Goal: Task Accomplishment & Management: Use online tool/utility

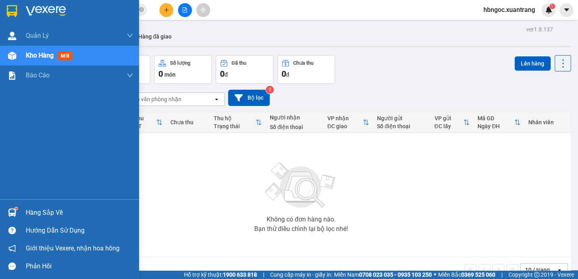
click at [12, 8] on img at bounding box center [12, 11] width 10 height 12
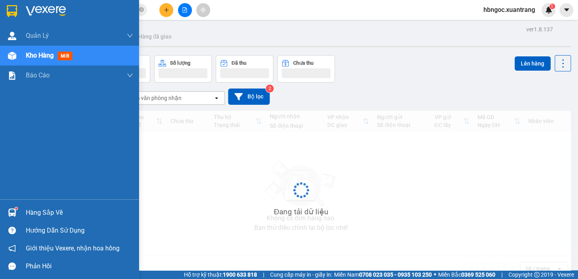
click at [52, 13] on img at bounding box center [46, 11] width 40 height 12
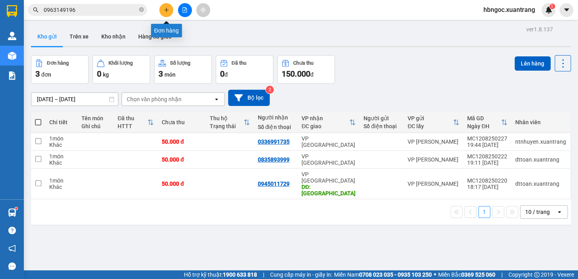
click at [171, 8] on button at bounding box center [166, 10] width 14 height 14
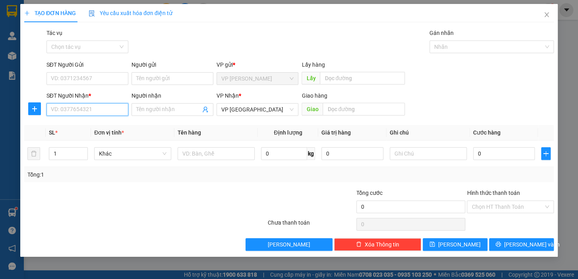
click at [84, 109] on input "SĐT Người Nhận *" at bounding box center [87, 109] width 82 height 13
type input "0916463368"
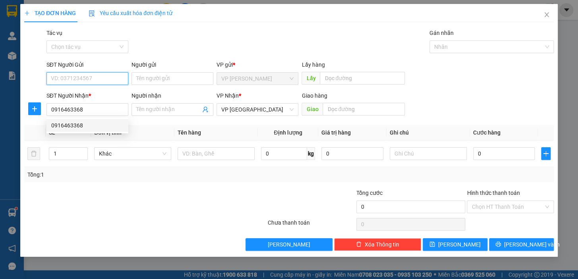
click at [93, 79] on input "SĐT Người Gửi" at bounding box center [87, 78] width 82 height 13
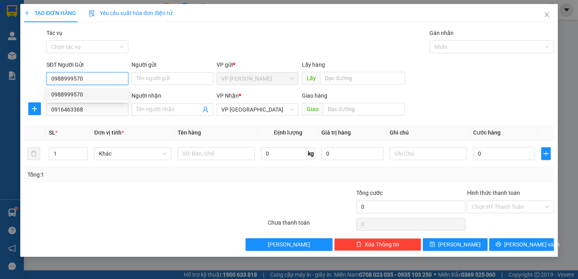
type input "0988999570"
click at [75, 135] on div "SL *" at bounding box center [68, 132] width 39 height 9
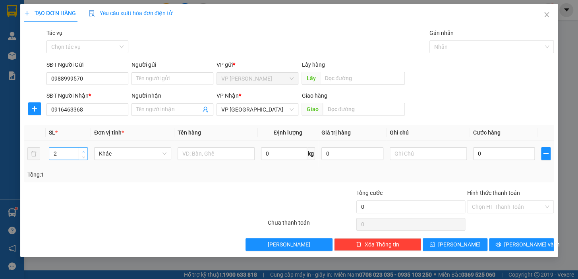
click at [84, 151] on icon "up" at bounding box center [83, 151] width 3 height 3
type input "6"
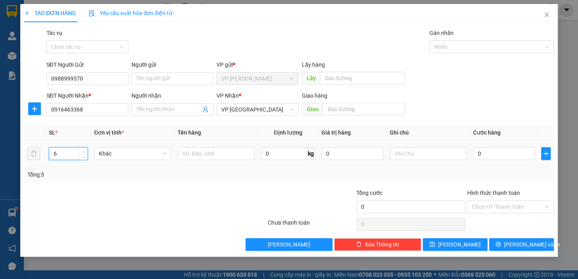
click at [84, 151] on icon "up" at bounding box center [83, 151] width 3 height 3
click at [507, 158] on input "0" at bounding box center [504, 153] width 62 height 13
type input "2"
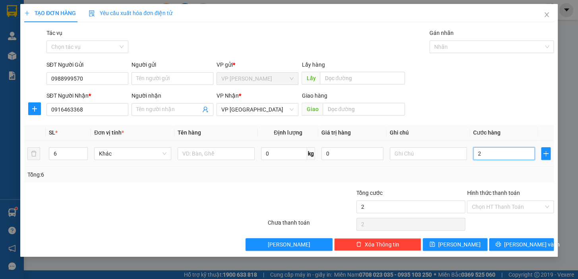
type input "25"
type input "250"
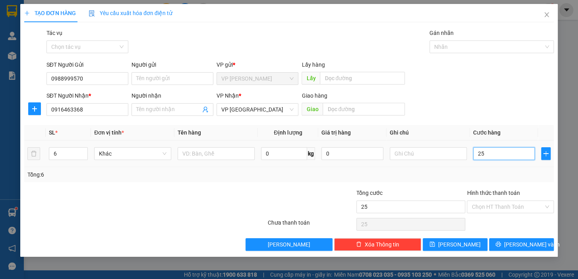
type input "250"
type input "2.500"
type input "25.000"
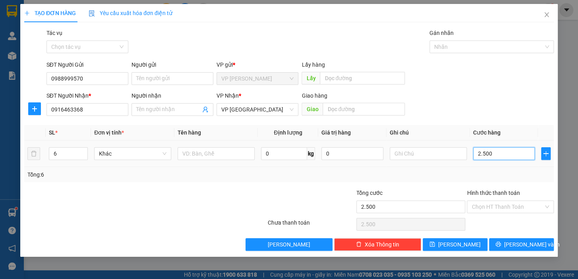
type input "25.000"
type input "250.000"
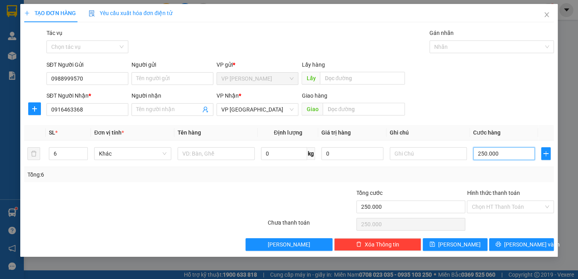
type input "250.000"
click at [458, 242] on span "[PERSON_NAME]" at bounding box center [459, 244] width 42 height 9
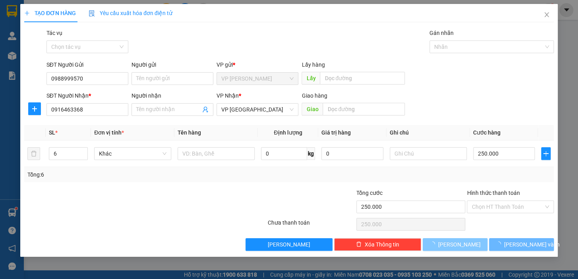
type input "1"
type input "0"
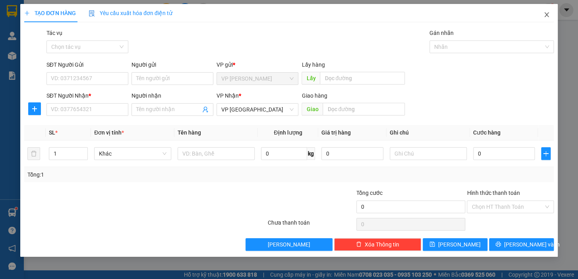
drag, startPoint x: 548, startPoint y: 14, endPoint x: 0, endPoint y: 32, distance: 548.1
click at [547, 14] on icon "close" at bounding box center [546, 15] width 6 height 6
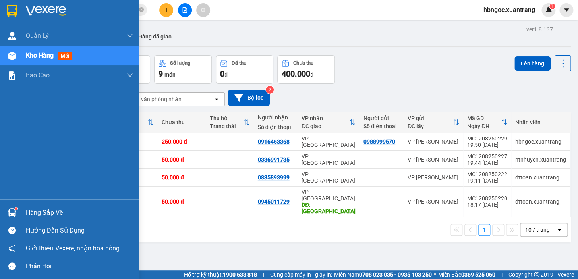
click at [49, 11] on img at bounding box center [46, 11] width 40 height 12
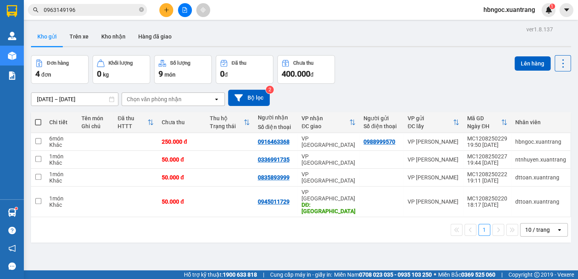
click at [505, 6] on span "hbngoc.xuantrang" at bounding box center [509, 10] width 64 height 10
click at [496, 25] on span "Đăng xuất" at bounding box center [512, 24] width 48 height 9
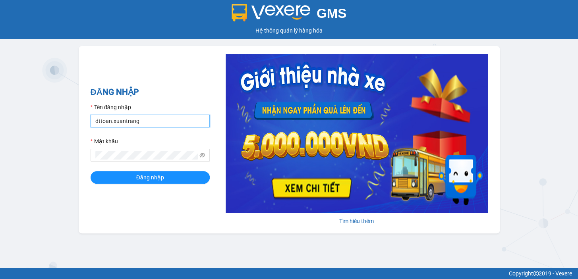
click at [138, 121] on input "dttoan.xuantrang" at bounding box center [150, 121] width 119 height 13
click at [139, 121] on input "dttoan.xuantrang" at bounding box center [150, 121] width 119 height 13
type input "ntnhuyen.xuantrang"
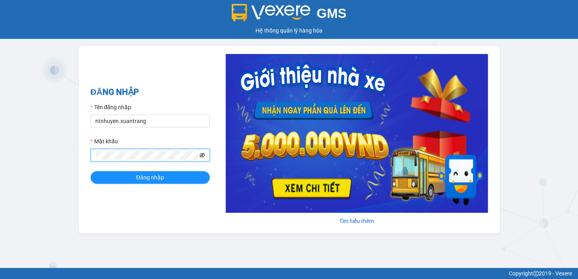
click at [203, 152] on icon "eye-invisible" at bounding box center [202, 155] width 6 height 6
click at [203, 155] on icon "eye" at bounding box center [202, 155] width 6 height 6
click at [202, 156] on icon "eye-invisible" at bounding box center [202, 155] width 6 height 6
click at [202, 156] on icon "eye" at bounding box center [202, 155] width 6 height 6
click at [187, 178] on button "Đăng nhập" at bounding box center [150, 177] width 119 height 13
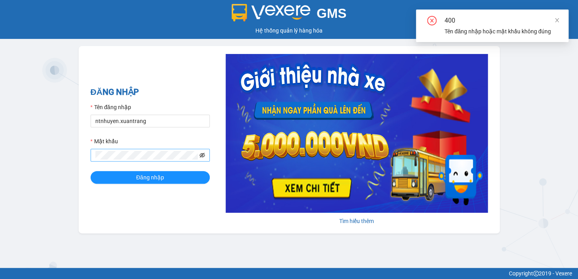
click at [202, 154] on icon "eye-invisible" at bounding box center [202, 155] width 6 height 6
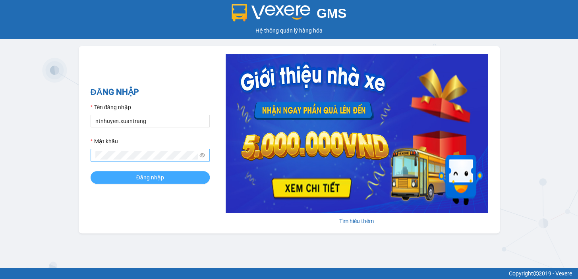
click at [193, 181] on button "Đăng nhập" at bounding box center [150, 177] width 119 height 13
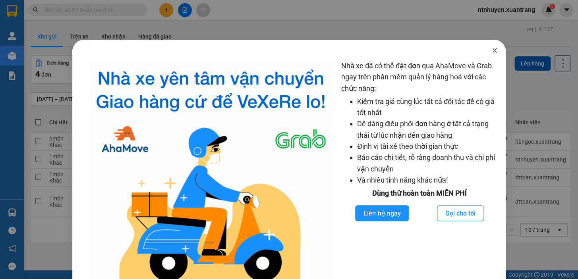
click at [492, 51] on icon "close" at bounding box center [494, 50] width 4 height 5
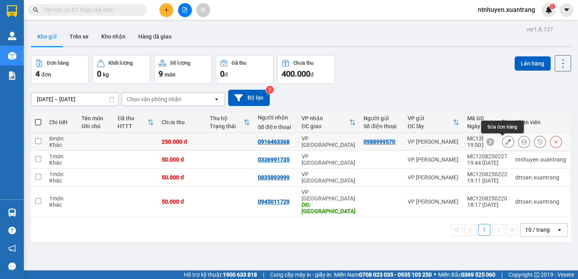
click at [505, 144] on icon at bounding box center [508, 142] width 6 height 6
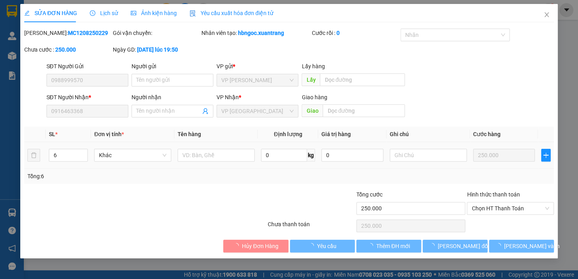
type input "0988999570"
type input "0916463368"
type input "250.000"
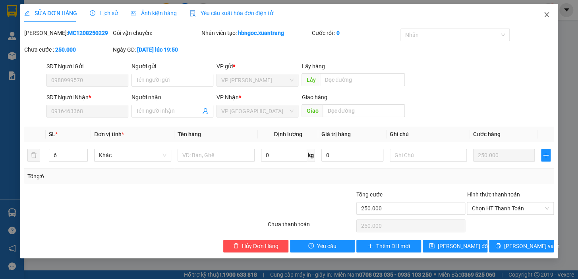
click at [547, 13] on icon "close" at bounding box center [546, 14] width 4 height 5
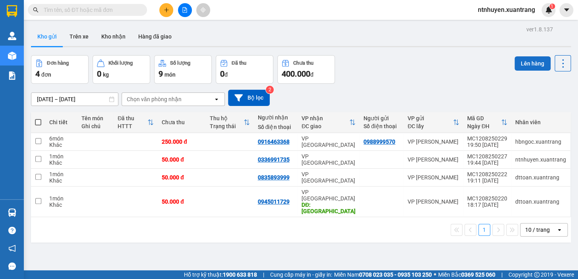
click at [532, 59] on button "Lên hàng" at bounding box center [532, 63] width 36 height 14
drag, startPoint x: 292, startPoint y: 142, endPoint x: 255, endPoint y: 142, distance: 36.5
click at [255, 142] on td "0916463368" at bounding box center [276, 142] width 44 height 18
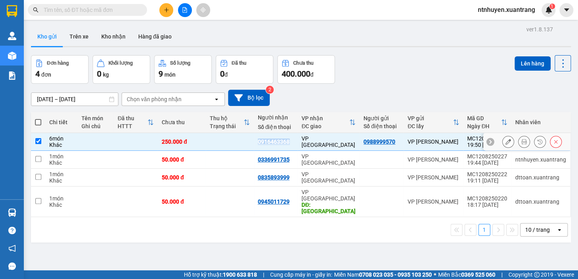
copy div "0916463368"
drag, startPoint x: 394, startPoint y: 142, endPoint x: 359, endPoint y: 143, distance: 35.0
click at [359, 143] on td "0988999570" at bounding box center [381, 142] width 44 height 18
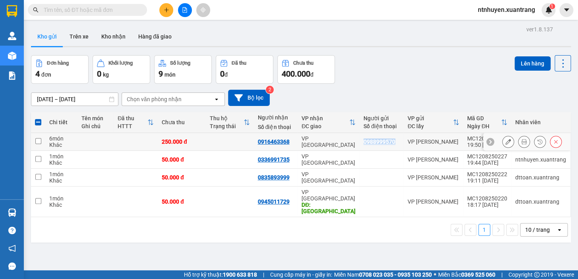
copy div "0988999570"
click at [38, 144] on td at bounding box center [38, 142] width 14 height 18
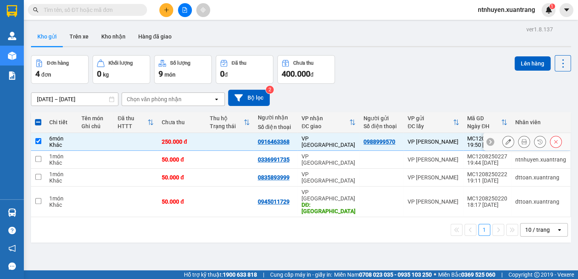
click at [553, 141] on icon at bounding box center [556, 142] width 6 height 6
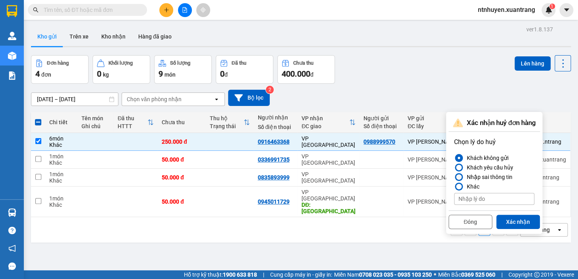
click at [464, 178] on div "Nhập sai thông tin" at bounding box center [487, 177] width 49 height 10
click at [454, 177] on input "Nhập sai thông tin" at bounding box center [454, 177] width 0 height 0
click at [521, 222] on button "Xác nhận" at bounding box center [518, 222] width 44 height 14
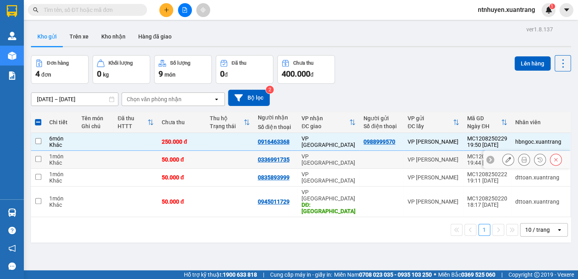
checkbox input "false"
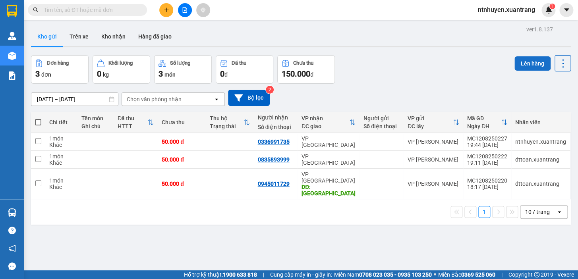
click at [530, 66] on button "Lên hàng" at bounding box center [532, 63] width 36 height 14
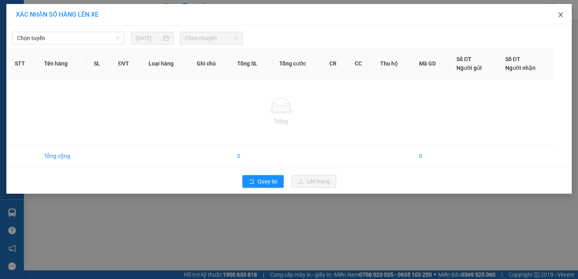
click at [560, 13] on icon "close" at bounding box center [560, 15] width 6 height 6
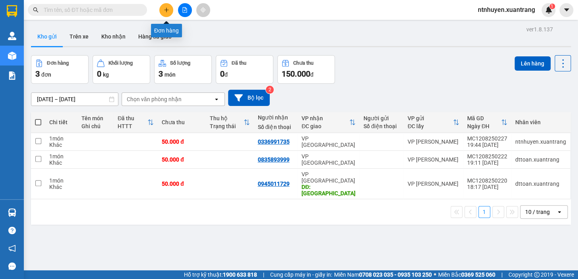
click at [165, 11] on icon "plus" at bounding box center [167, 10] width 6 height 6
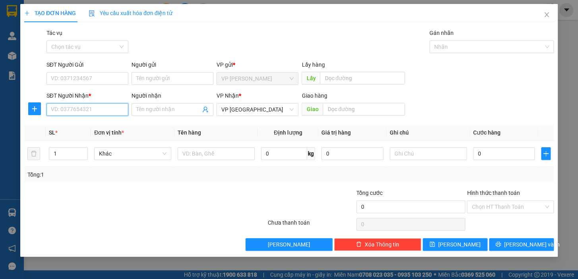
click at [96, 110] on input "SĐT Người Nhận *" at bounding box center [87, 109] width 82 height 13
paste input "0916463368"
type input "0916463368"
click at [96, 81] on input "SĐT Người Gửi" at bounding box center [87, 78] width 82 height 13
paste input "0988999570"
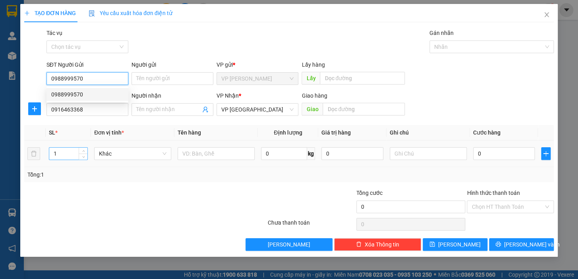
type input "0988999570"
click at [58, 154] on input "1" at bounding box center [68, 154] width 38 height 12
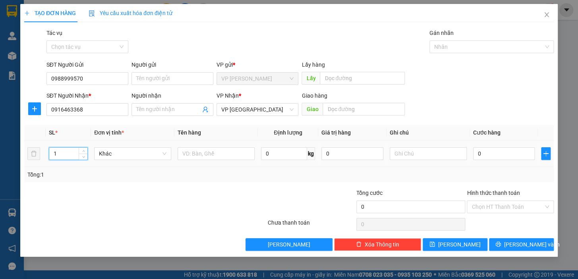
drag, startPoint x: 58, startPoint y: 154, endPoint x: 50, endPoint y: 155, distance: 8.5
click at [50, 155] on input "1" at bounding box center [68, 154] width 38 height 12
type input "6"
click at [510, 155] on input "0" at bounding box center [504, 153] width 62 height 13
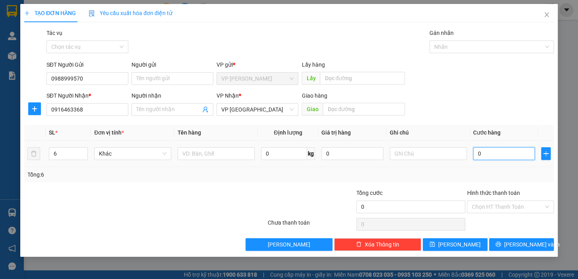
type input "2"
type input "25"
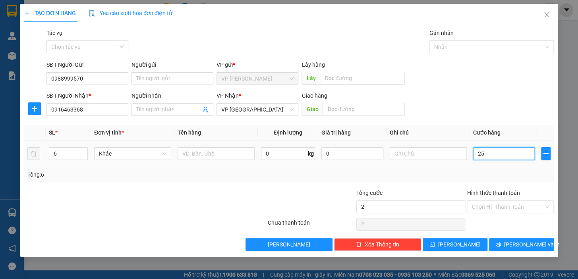
type input "25"
type input "250"
type input "2.500"
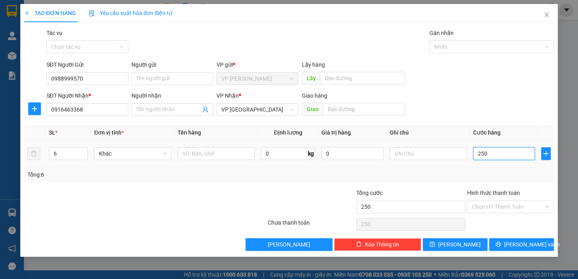
type input "2.500"
type input "25.000"
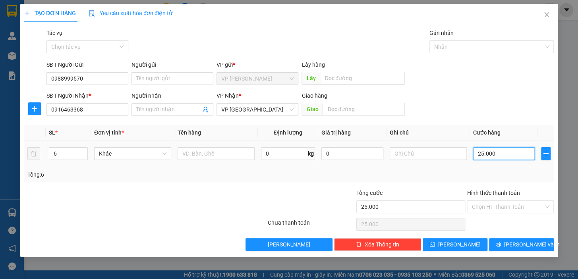
type input "250.000"
drag, startPoint x: 435, startPoint y: 243, endPoint x: 443, endPoint y: 247, distance: 8.0
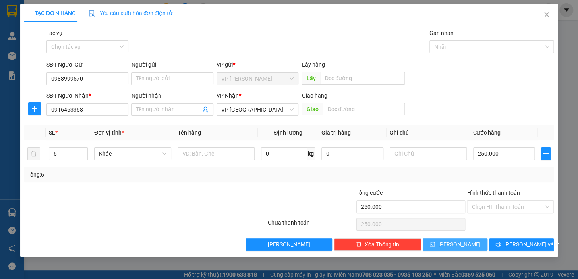
click at [435, 243] on button "[PERSON_NAME]" at bounding box center [454, 244] width 65 height 13
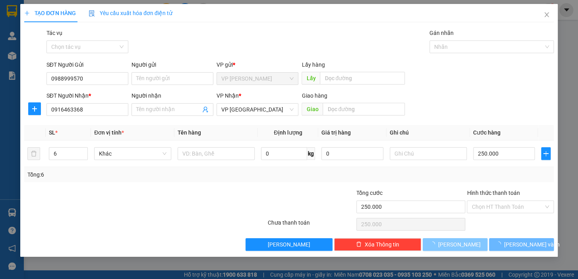
type input "1"
type input "0"
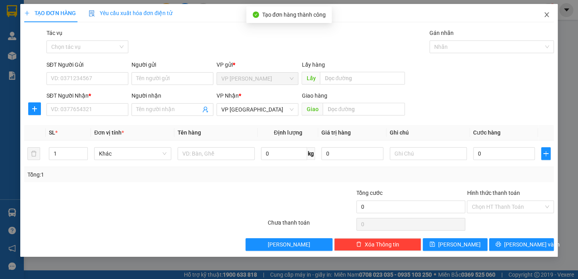
click at [547, 16] on icon "close" at bounding box center [546, 14] width 4 height 5
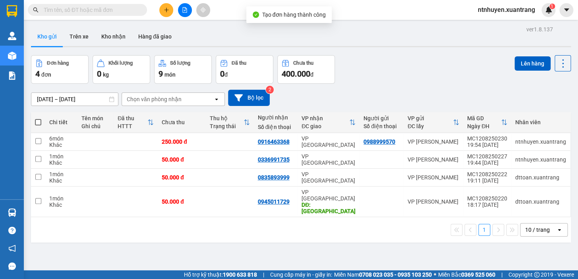
click at [397, 87] on div "29/07/2025 – 12/08/2025 Press the down arrow key to interact with the calendar …" at bounding box center [300, 98] width 539 height 28
click at [39, 121] on span at bounding box center [38, 122] width 6 height 6
click at [38, 118] on input "checkbox" at bounding box center [38, 118] width 0 height 0
checkbox input "true"
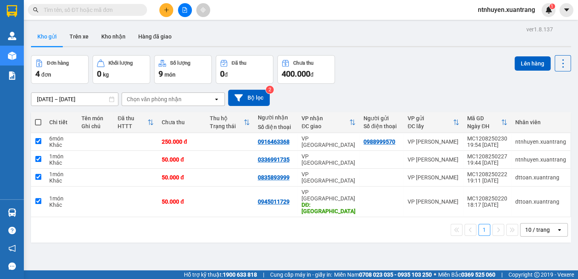
checkbox input "true"
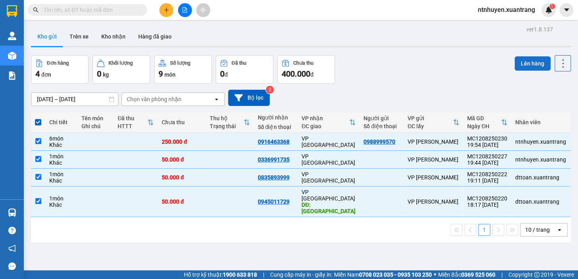
click at [523, 66] on button "Lên hàng" at bounding box center [532, 63] width 36 height 14
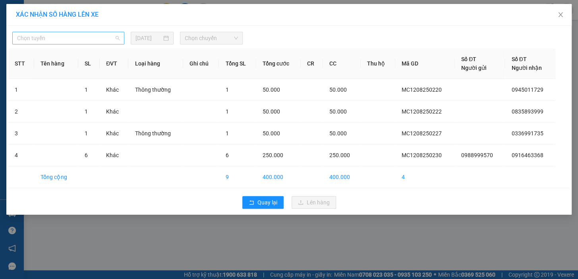
click at [101, 38] on span "Chọn tuyến" at bounding box center [68, 38] width 102 height 12
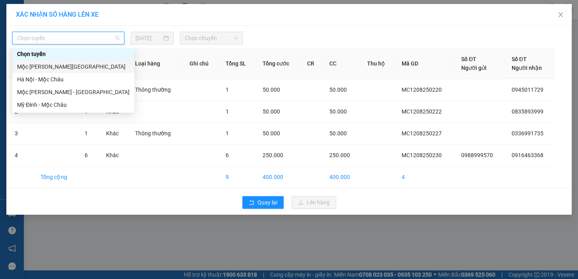
click at [56, 67] on div "Mộc Châu - Hà Nội" at bounding box center [73, 66] width 112 height 9
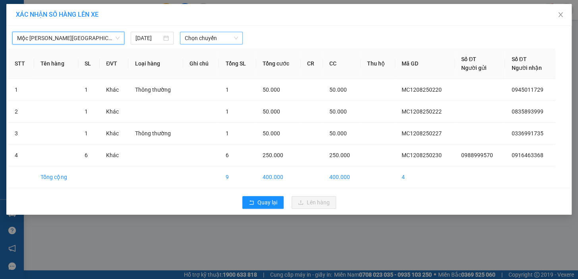
click at [220, 35] on span "Chọn chuyến" at bounding box center [211, 38] width 53 height 12
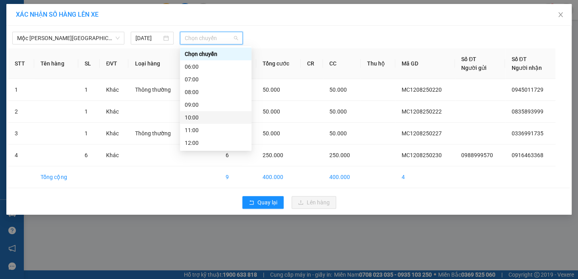
scroll to position [114, 0]
click at [206, 139] on div "23:00" at bounding box center [216, 143] width 62 height 9
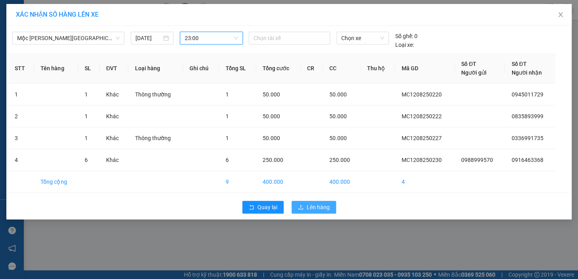
click at [314, 207] on span "Lên hàng" at bounding box center [317, 207] width 23 height 9
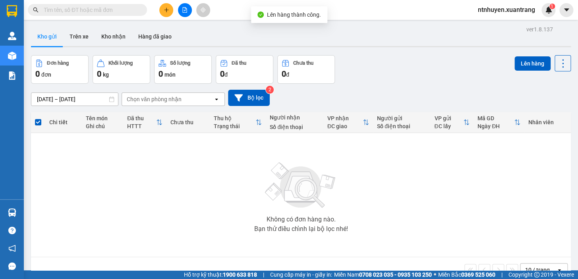
click at [413, 66] on div "Đơn hàng 0 đơn Khối lượng 0 kg Số lượng 0 món Đã thu 0 đ Chưa thu 0 đ Lên hàng" at bounding box center [300, 69] width 539 height 29
